Goal: Task Accomplishment & Management: Manage account settings

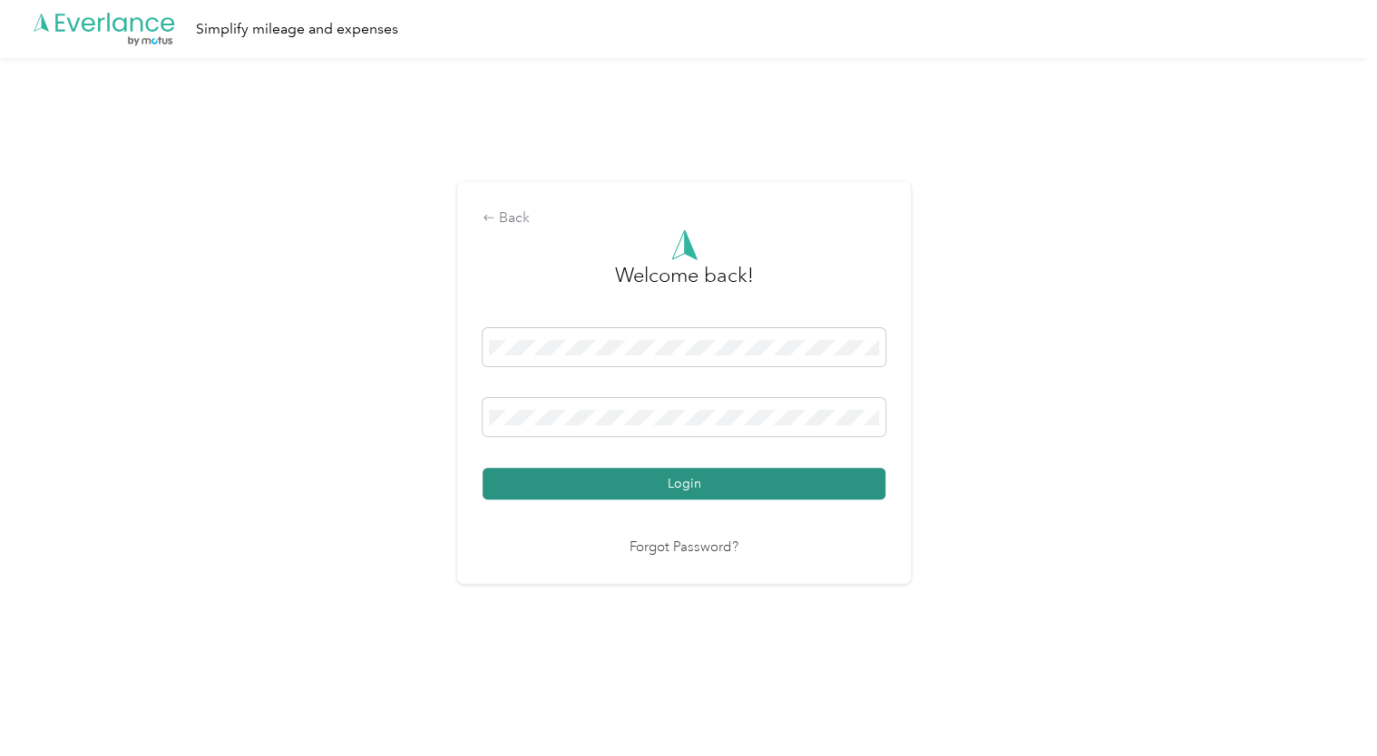
click at [646, 488] on button "Login" at bounding box center [684, 484] width 403 height 32
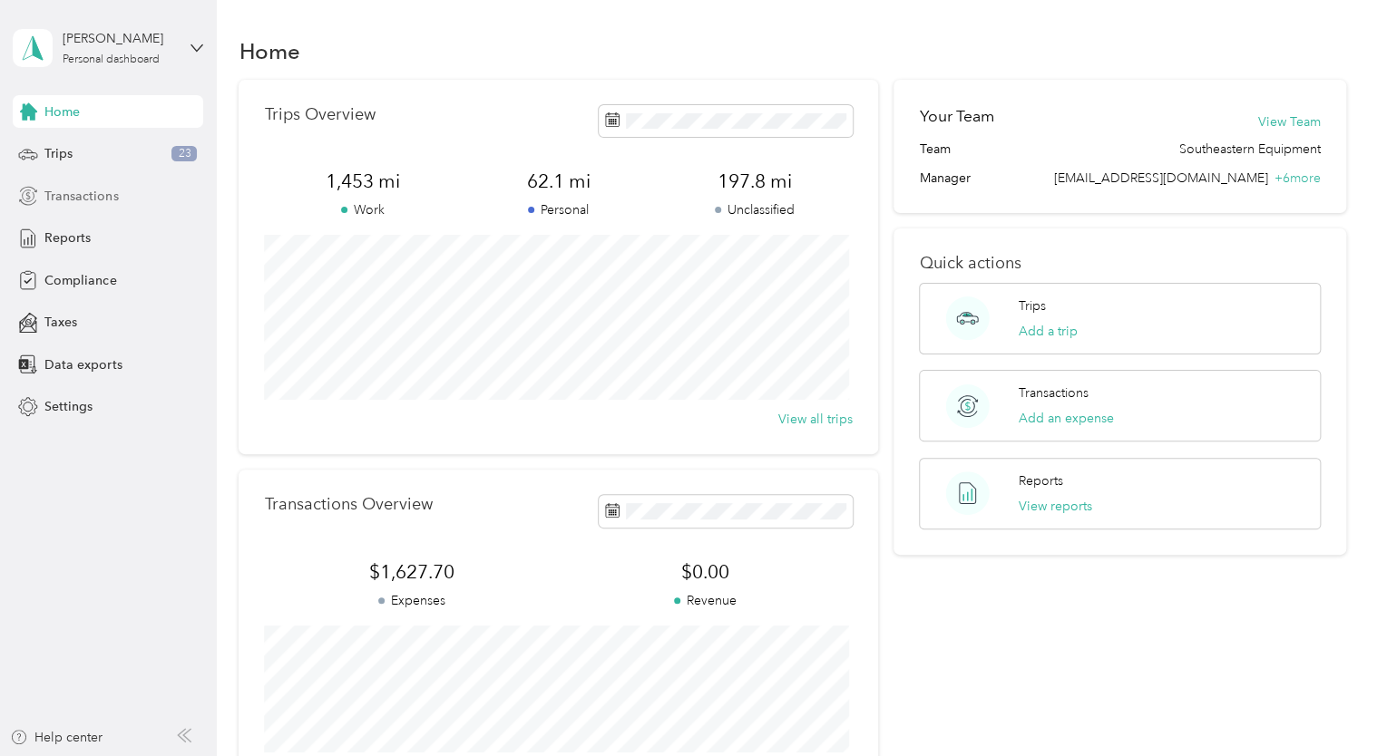
click at [87, 195] on span "Transactions" at bounding box center [80, 196] width 73 height 19
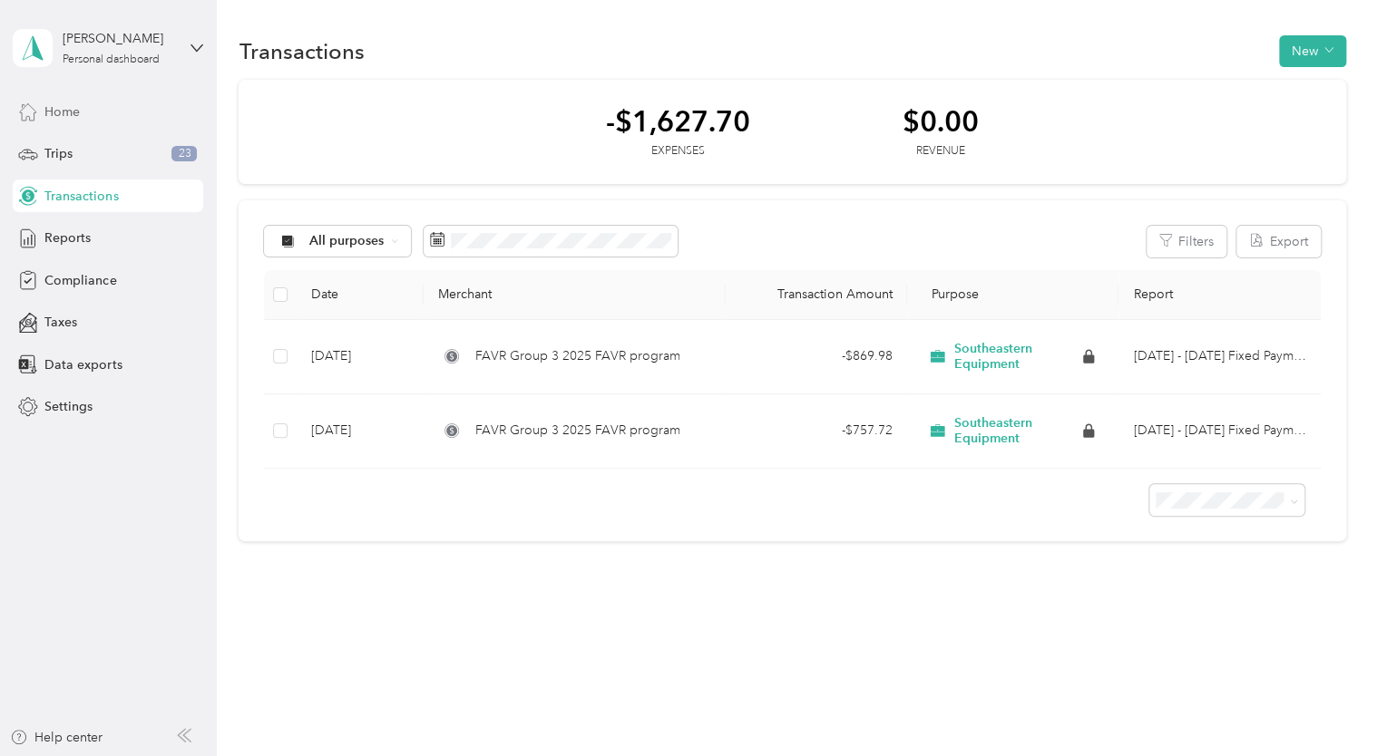
click at [78, 123] on div "Home" at bounding box center [108, 111] width 190 height 33
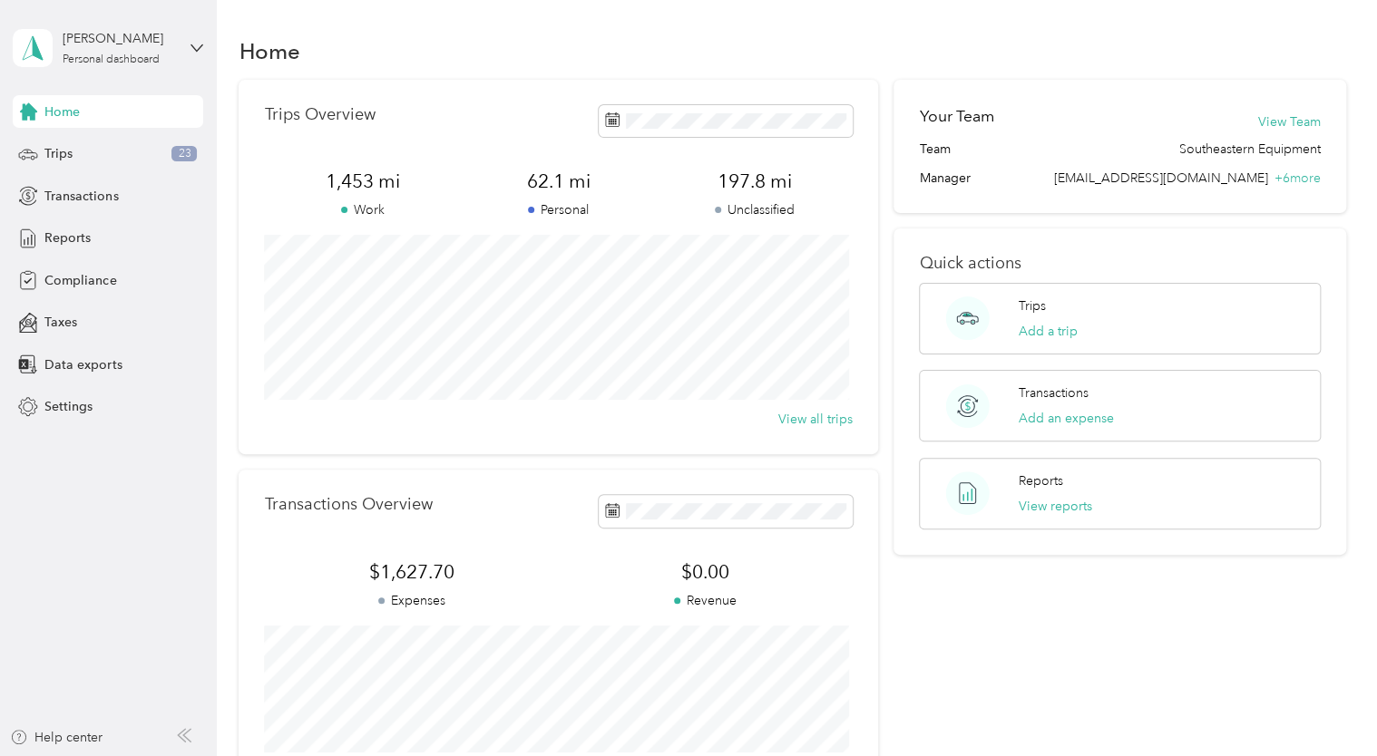
click at [1198, 47] on div "Home" at bounding box center [792, 51] width 1107 height 38
click at [75, 164] on div "Trips 23" at bounding box center [108, 154] width 190 height 33
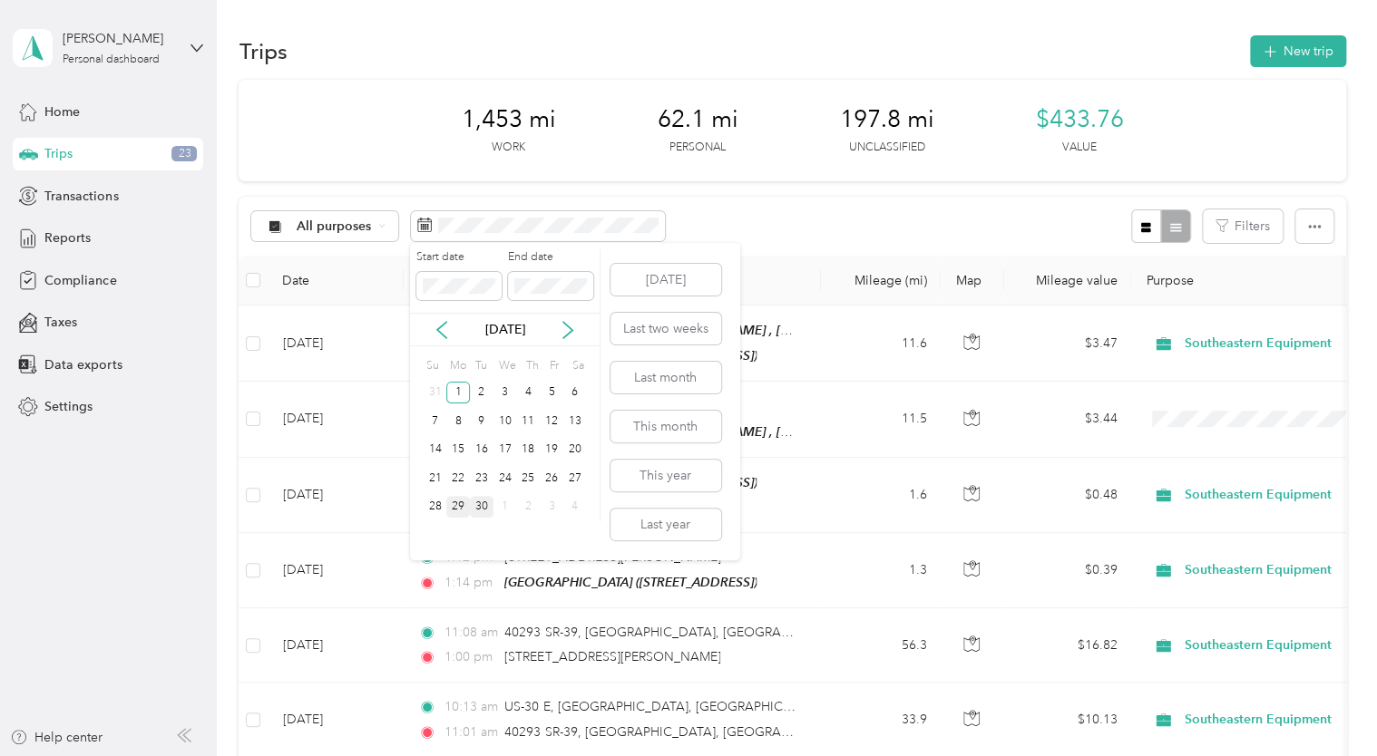
click at [484, 503] on div "30" at bounding box center [482, 507] width 24 height 23
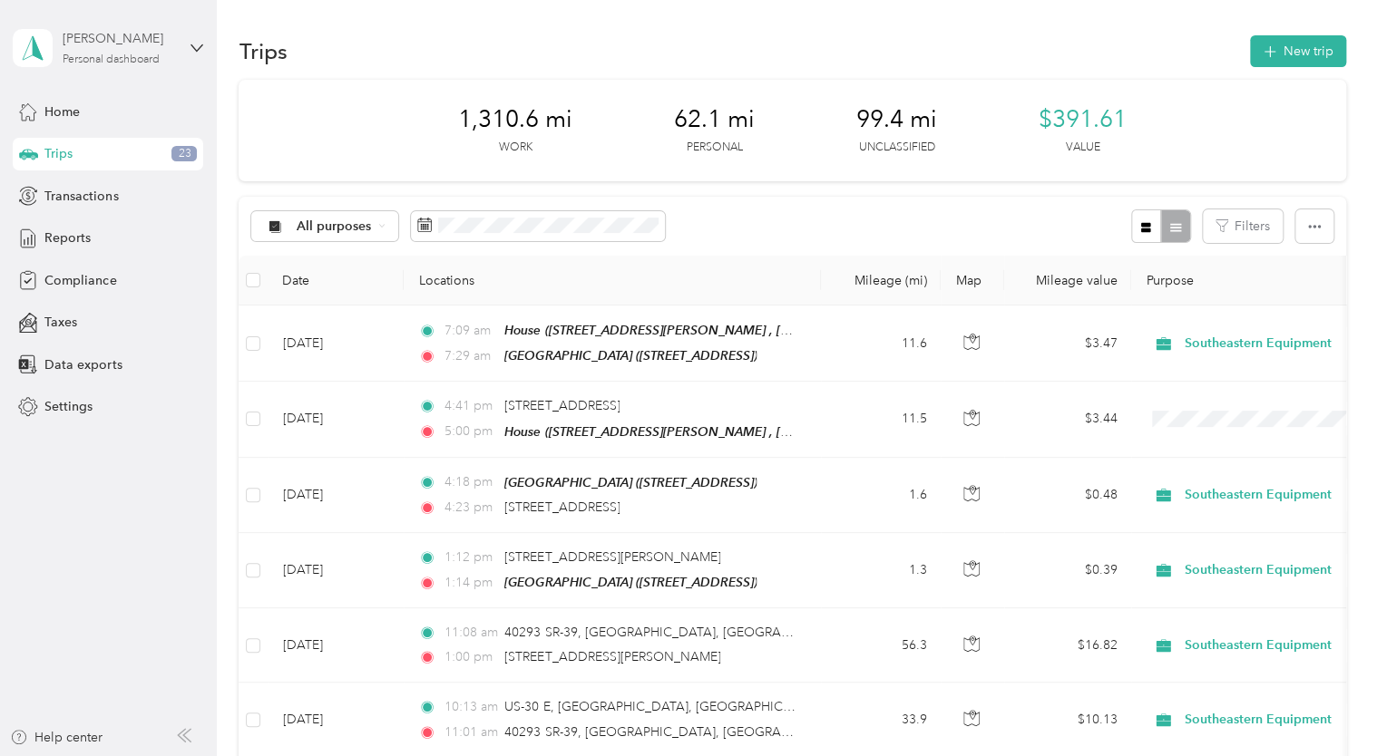
click at [175, 51] on div "[PERSON_NAME] Personal dashboard" at bounding box center [119, 47] width 113 height 36
click at [144, 151] on div "Log out" at bounding box center [204, 146] width 356 height 32
